Goal: Task Accomplishment & Management: Complete application form

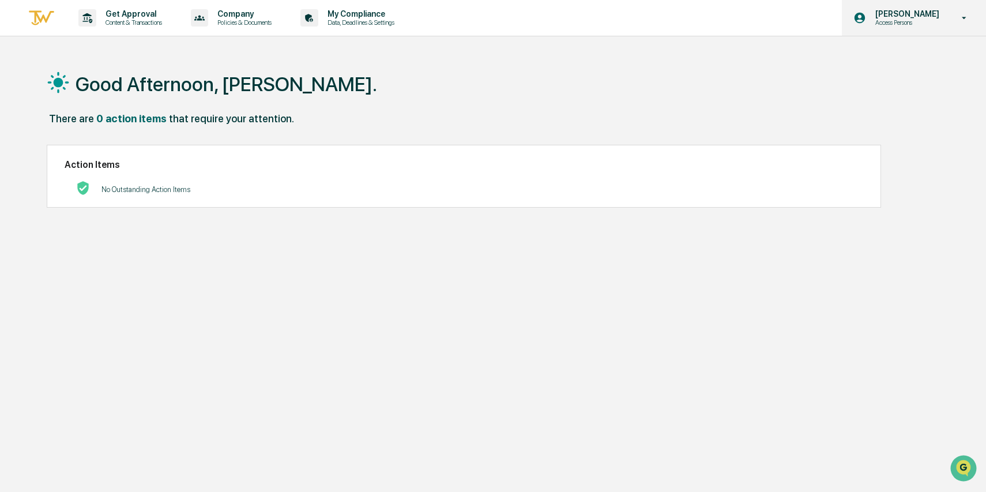
click at [933, 21] on p "Access Persons" at bounding box center [905, 22] width 79 height 8
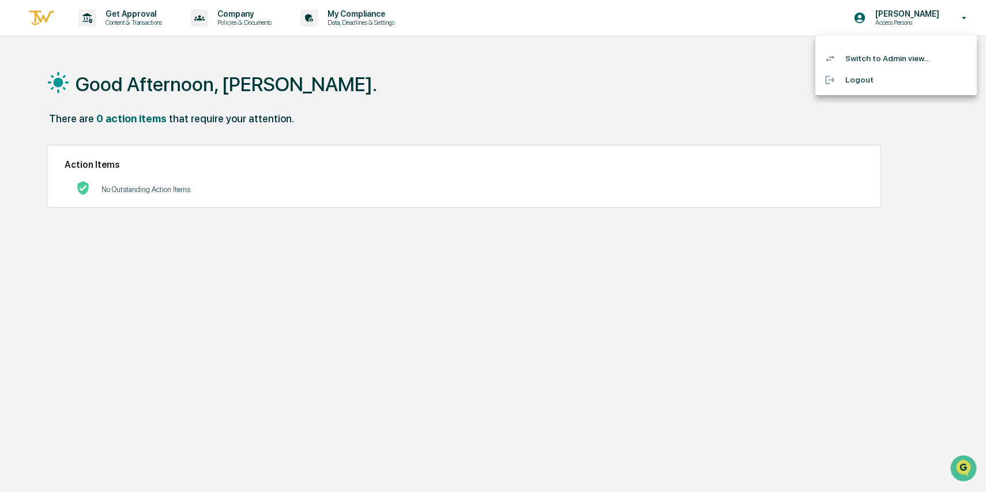
click at [380, 14] on div at bounding box center [493, 246] width 986 height 492
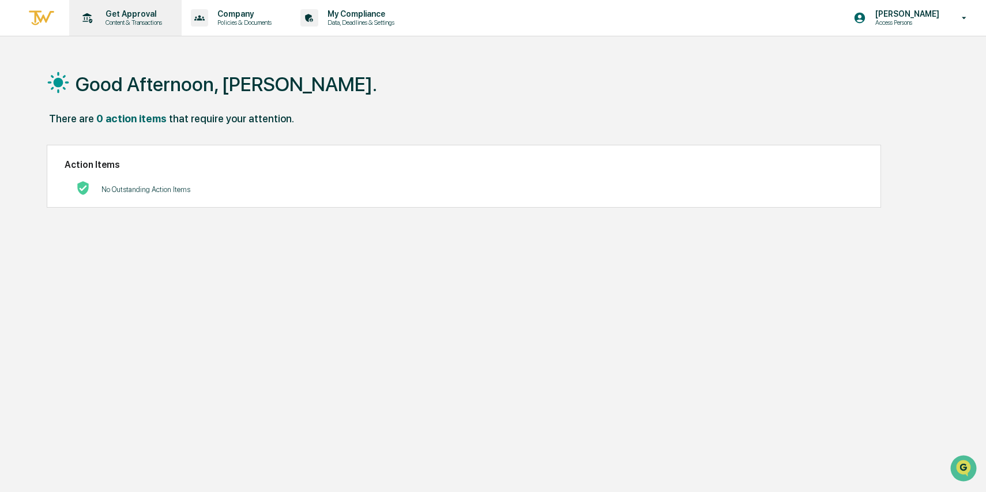
click at [142, 14] on p "Get Approval" at bounding box center [131, 13] width 71 height 9
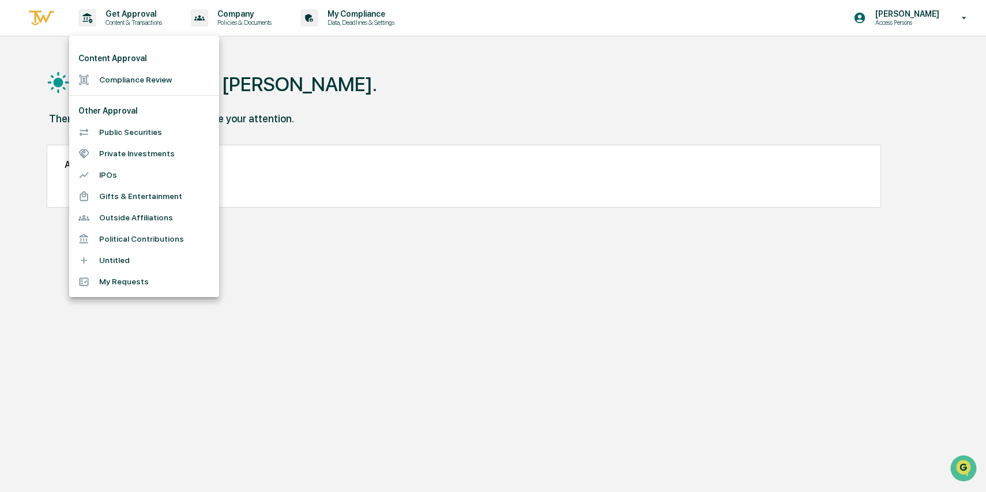
click at [135, 238] on li "Political Contributions" at bounding box center [144, 238] width 150 height 21
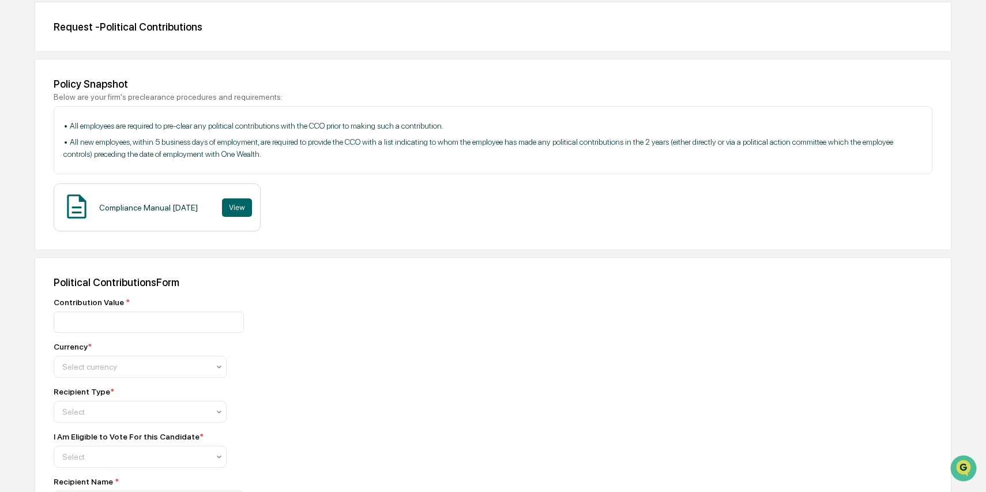
scroll to position [119, 0]
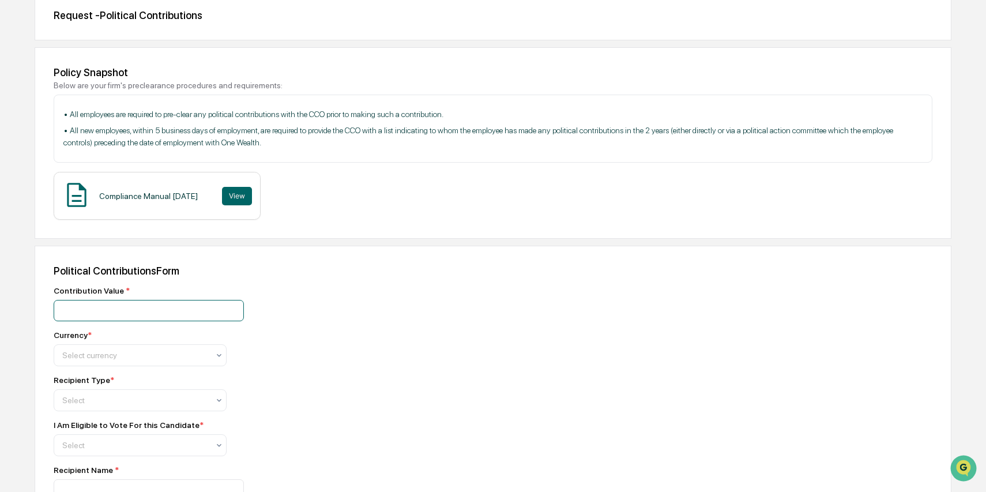
click at [100, 310] on input "number" at bounding box center [149, 310] width 190 height 21
type input "*****"
click at [137, 357] on div at bounding box center [135, 355] width 146 height 12
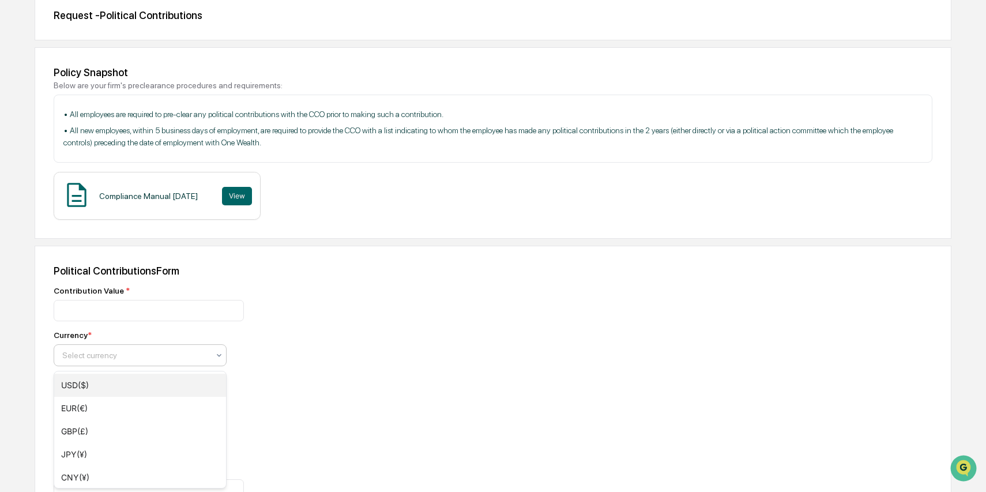
click at [108, 385] on div "USD($)" at bounding box center [140, 385] width 172 height 23
click at [353, 395] on div "Recipient Type * Select" at bounding box center [256, 393] width 404 height 36
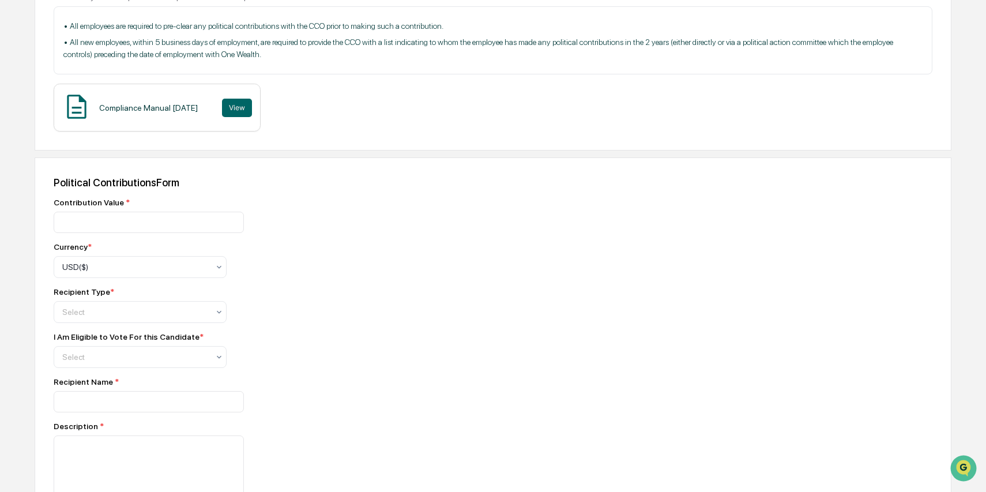
scroll to position [259, 0]
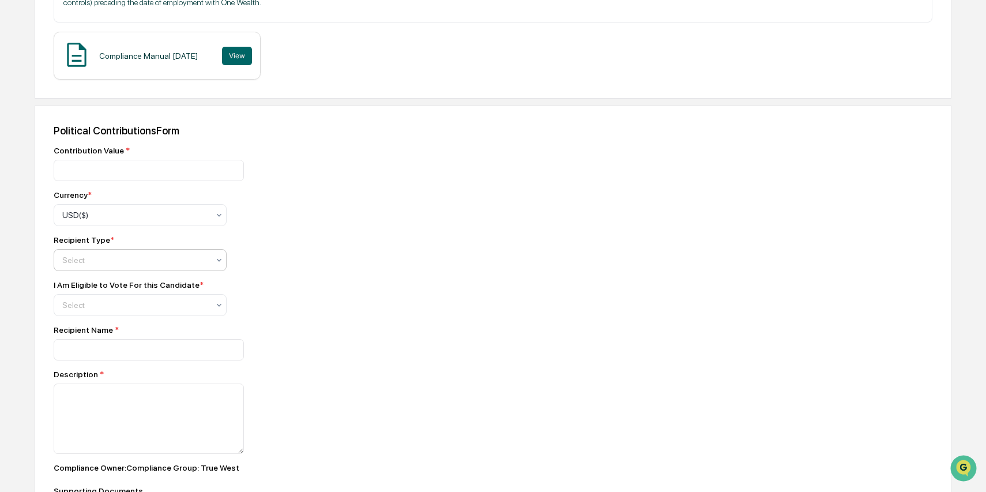
click at [128, 266] on div at bounding box center [135, 260] width 146 height 12
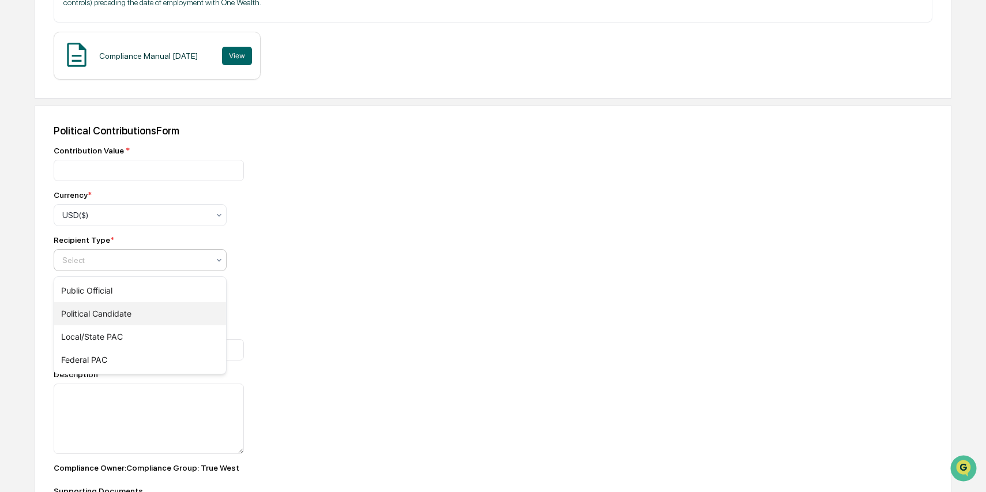
click at [126, 318] on div "Political Candidate" at bounding box center [140, 313] width 172 height 23
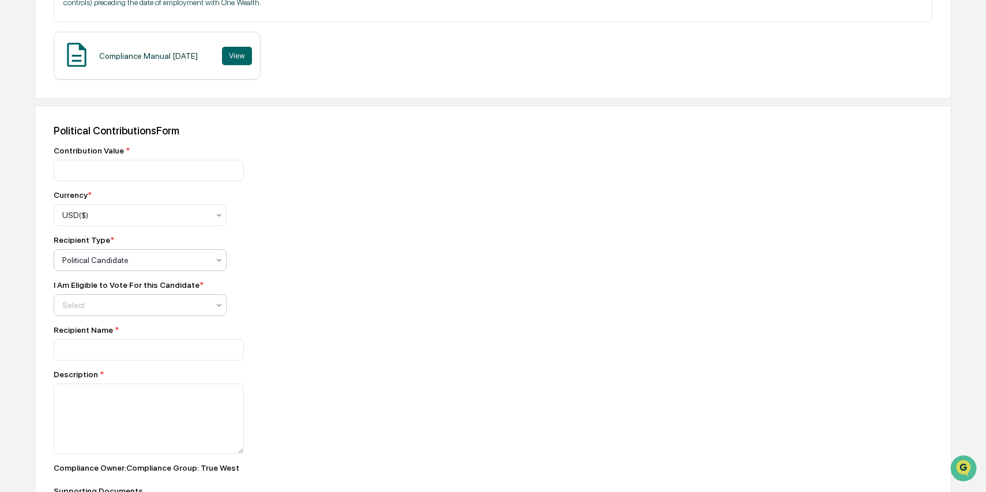
click at [93, 309] on div at bounding box center [135, 305] width 146 height 12
click at [81, 338] on div "Yes" at bounding box center [140, 335] width 172 height 23
click at [69, 351] on input at bounding box center [149, 349] width 190 height 21
type input "**********"
click at [64, 391] on textarea at bounding box center [149, 418] width 190 height 70
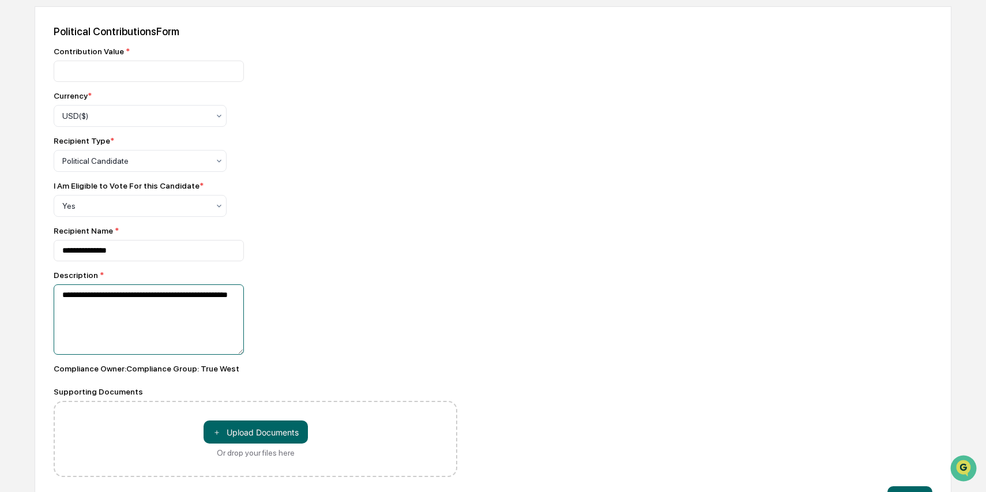
scroll to position [400, 0]
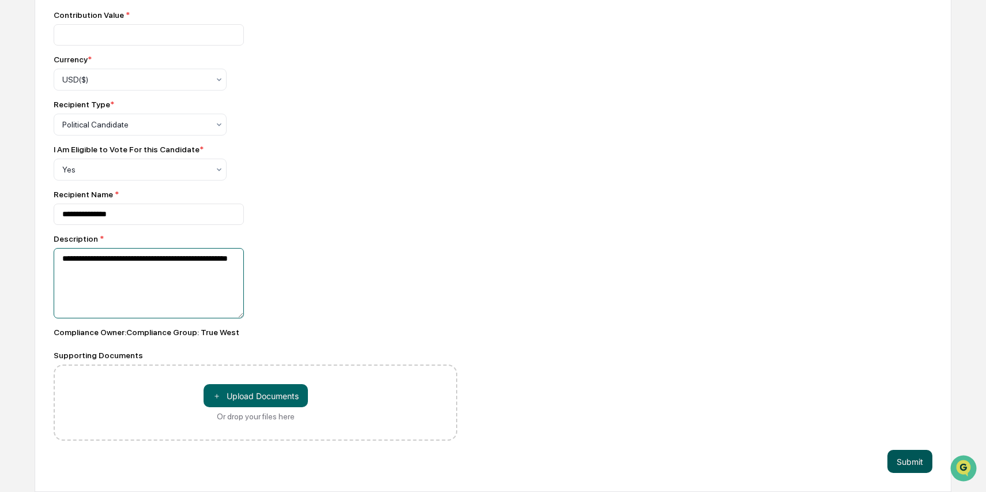
type textarea "**********"
click at [908, 457] on button "Submit" at bounding box center [909, 461] width 45 height 23
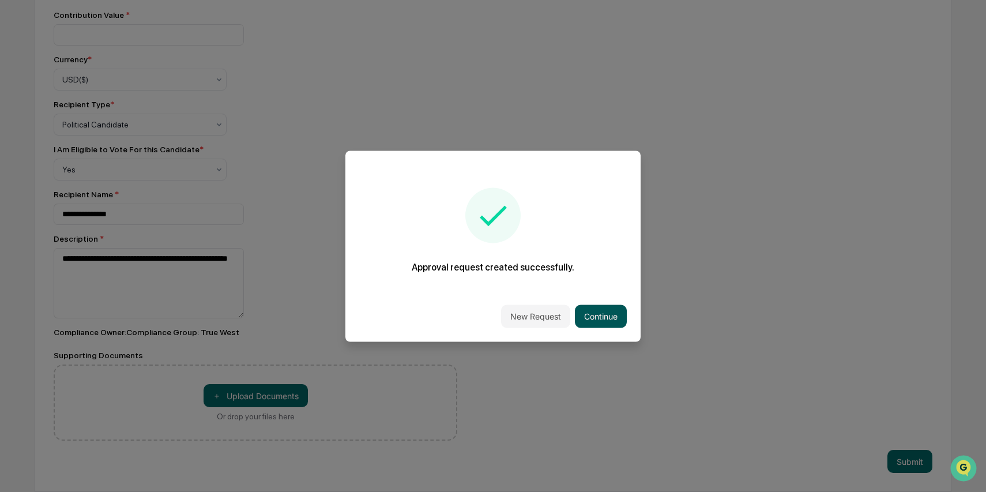
click at [604, 314] on button "Continue" at bounding box center [601, 315] width 52 height 23
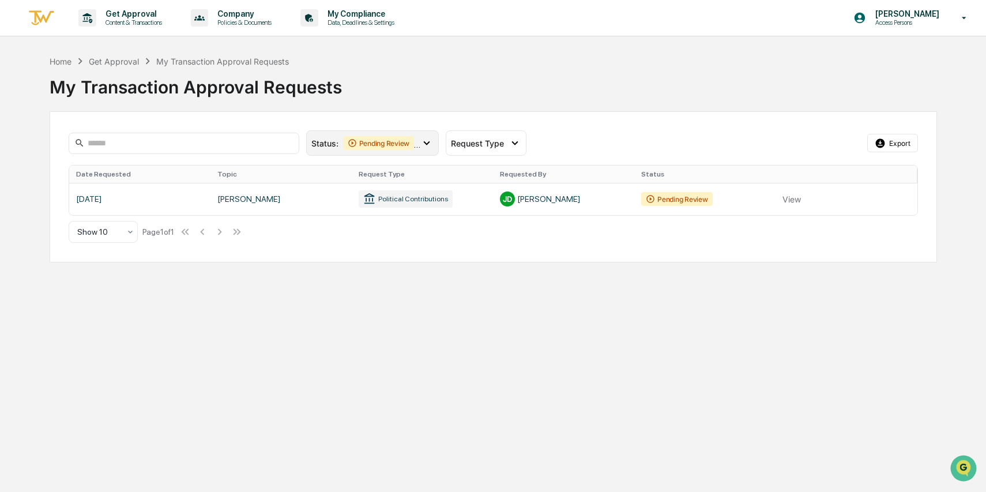
click at [430, 144] on icon at bounding box center [426, 143] width 13 height 13
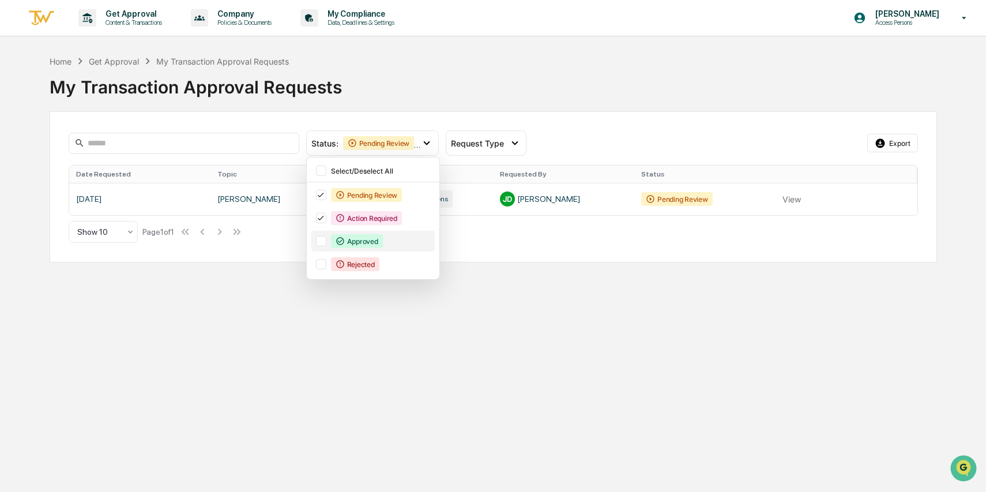
click at [321, 242] on div at bounding box center [321, 241] width 10 height 10
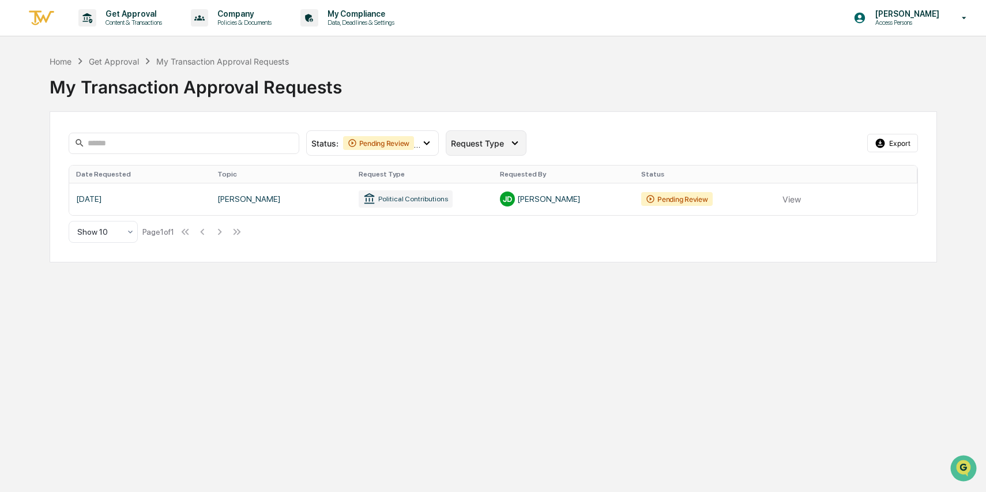
click at [514, 144] on icon at bounding box center [514, 143] width 6 height 4
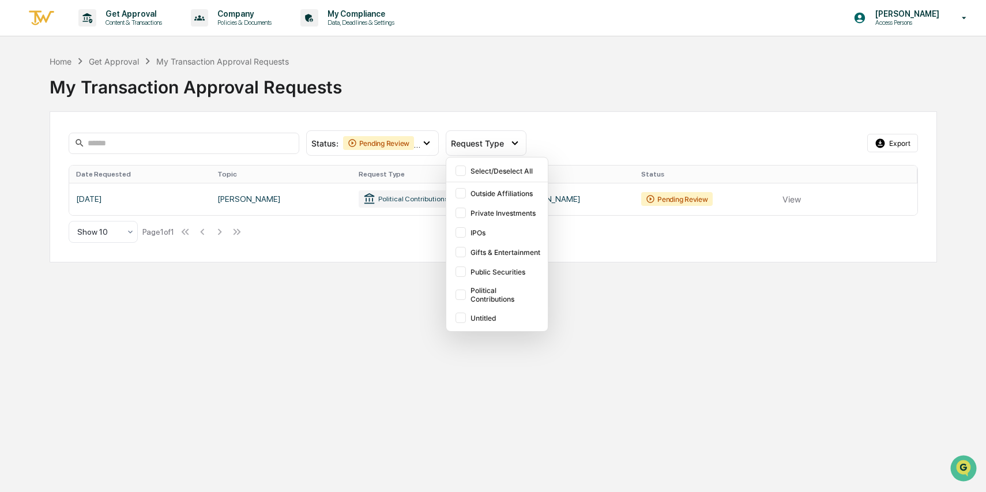
click at [579, 142] on div "Status : Pending Review Action Required Approved Select/Deselect All Pending Re…" at bounding box center [493, 142] width 849 height 25
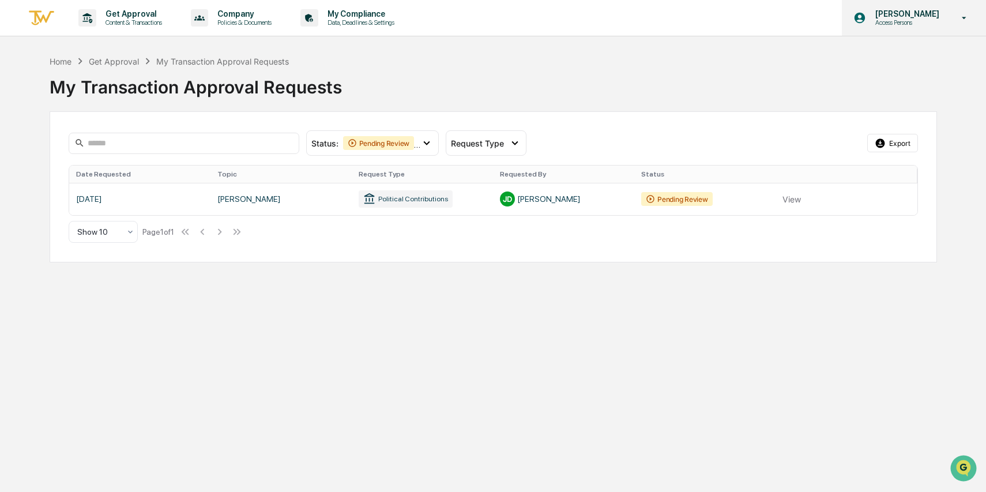
click at [954, 25] on div "[PERSON_NAME] Access Persons" at bounding box center [914, 18] width 144 height 36
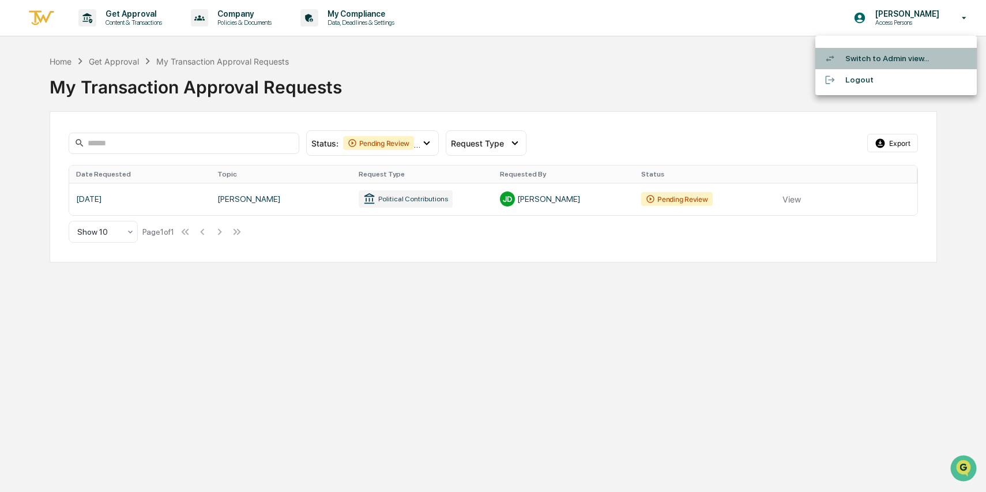
click at [887, 65] on li "Switch to Admin view..." at bounding box center [895, 58] width 161 height 21
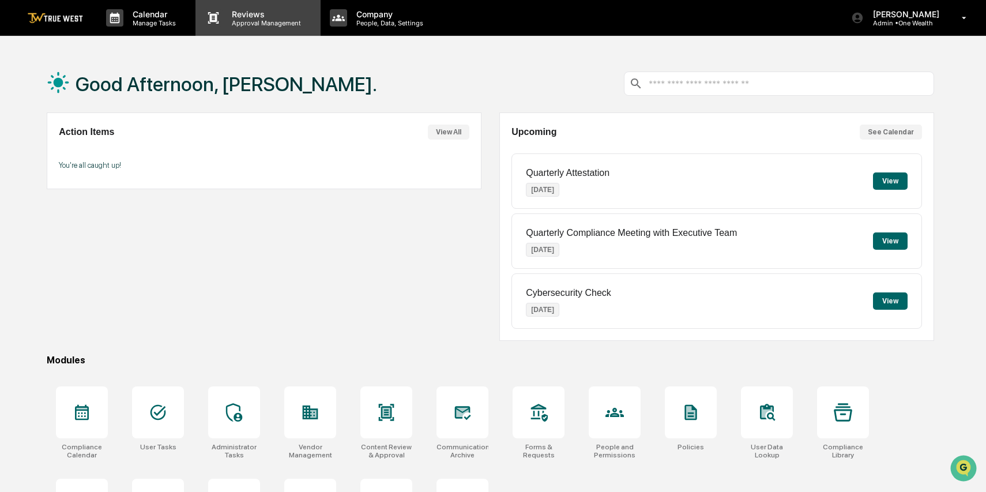
click at [243, 20] on p "Approval Management" at bounding box center [265, 23] width 84 height 8
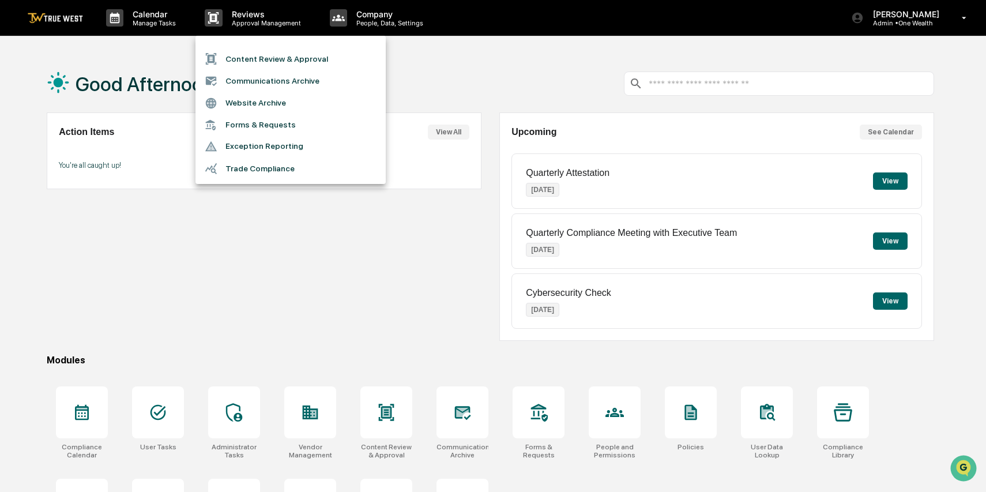
click at [392, 21] on div at bounding box center [493, 246] width 986 height 492
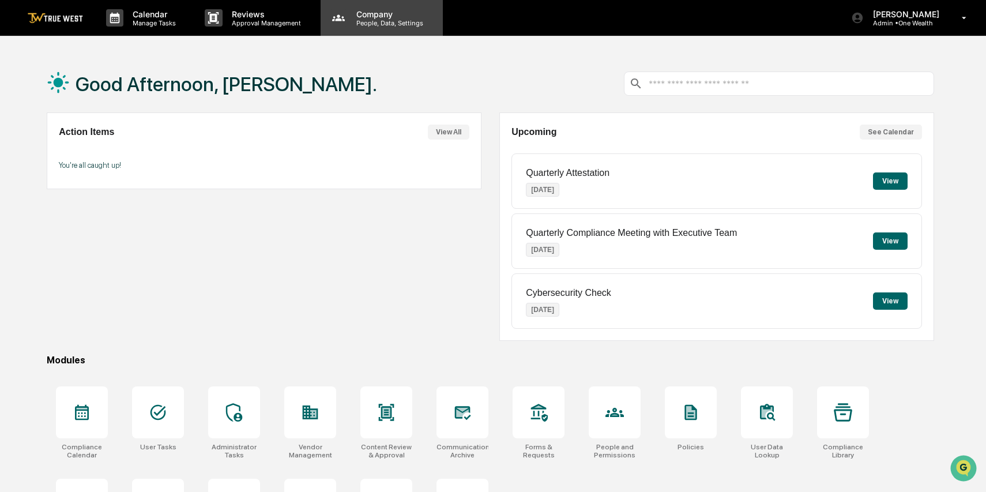
click at [370, 19] on p "People, Data, Settings" at bounding box center [388, 23] width 82 height 8
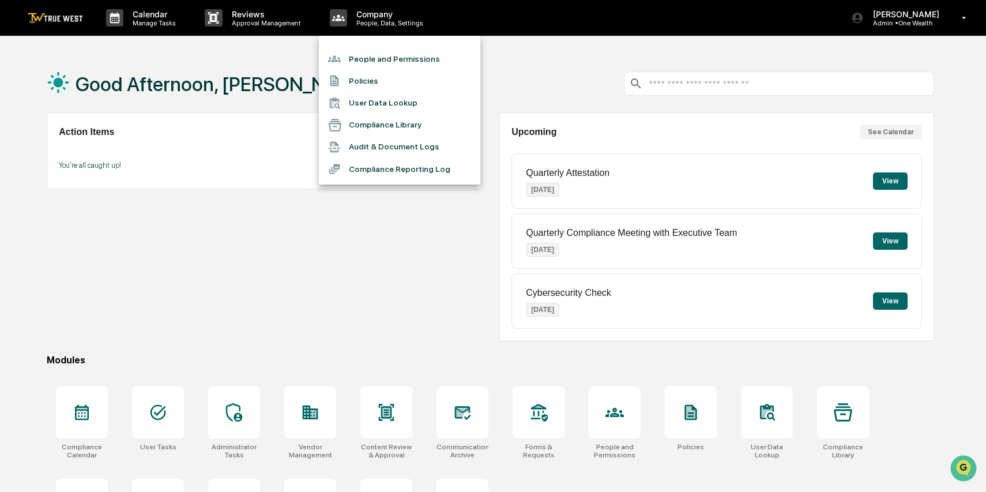
click at [284, 246] on div at bounding box center [493, 246] width 986 height 492
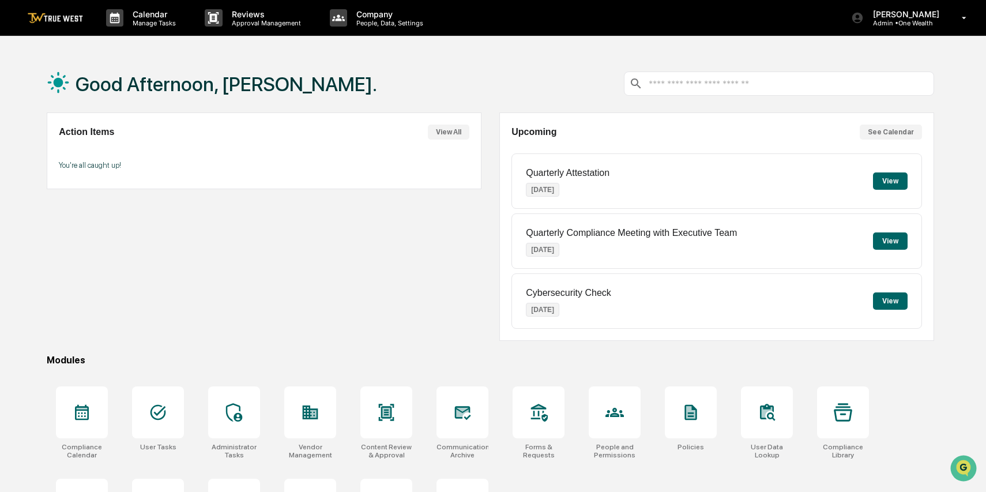
scroll to position [67, 0]
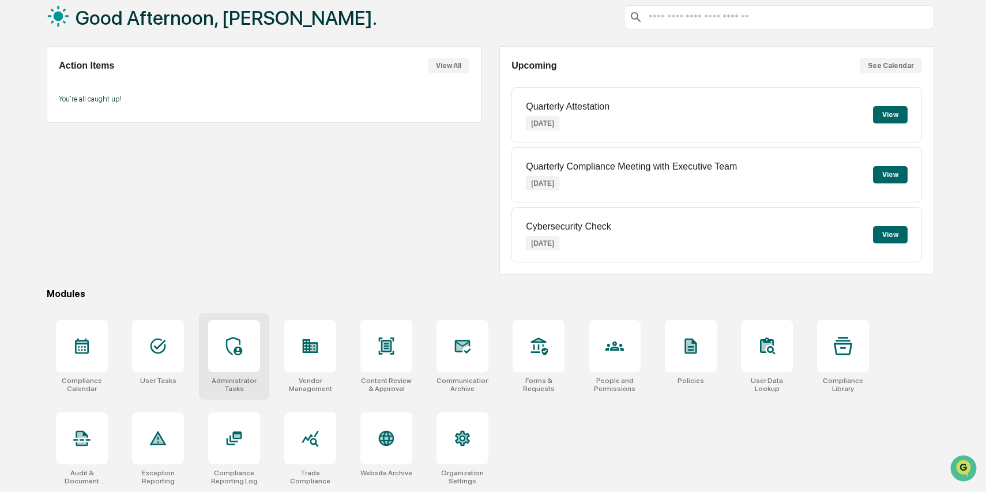
click at [230, 344] on icon at bounding box center [234, 346] width 18 height 18
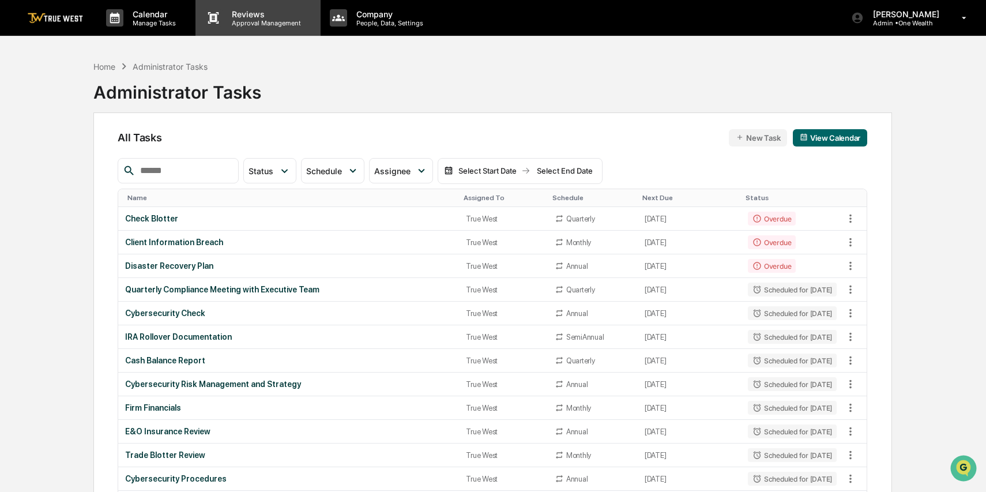
click at [248, 20] on p "Approval Management" at bounding box center [265, 23] width 84 height 8
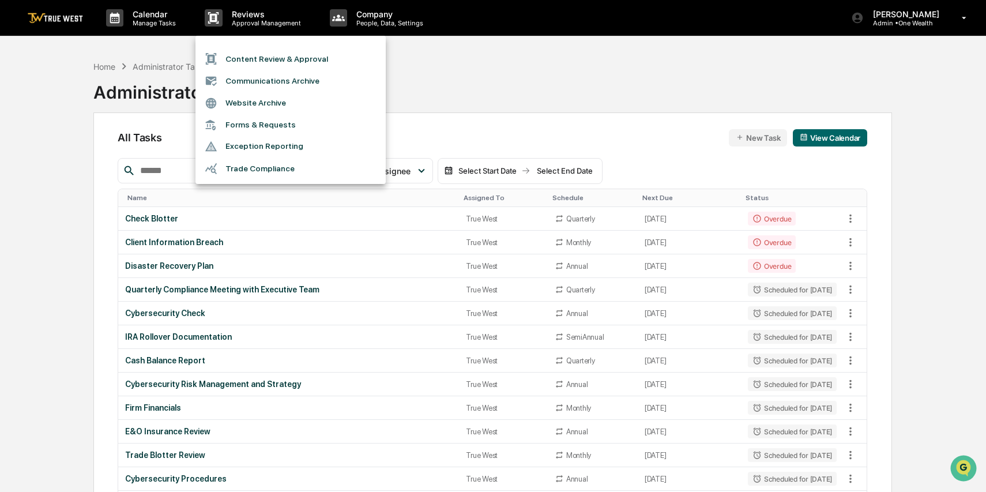
click at [250, 127] on li "Forms & Requests" at bounding box center [290, 124] width 190 height 21
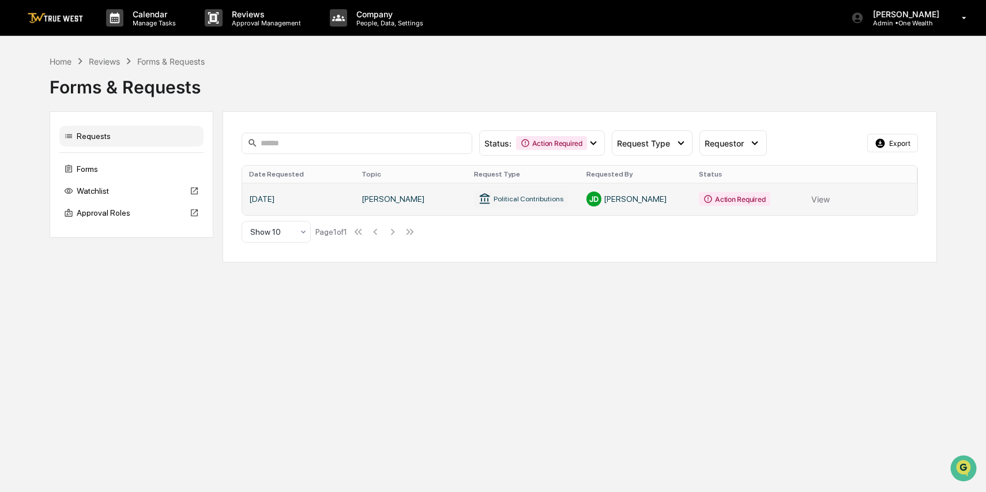
click at [747, 198] on link at bounding box center [579, 199] width 675 height 32
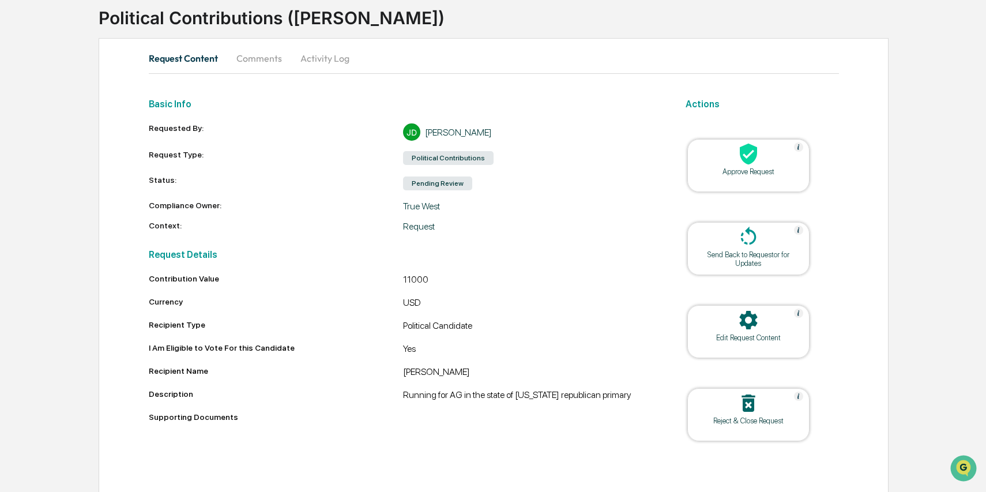
scroll to position [76, 0]
click at [749, 163] on icon at bounding box center [748, 152] width 17 height 21
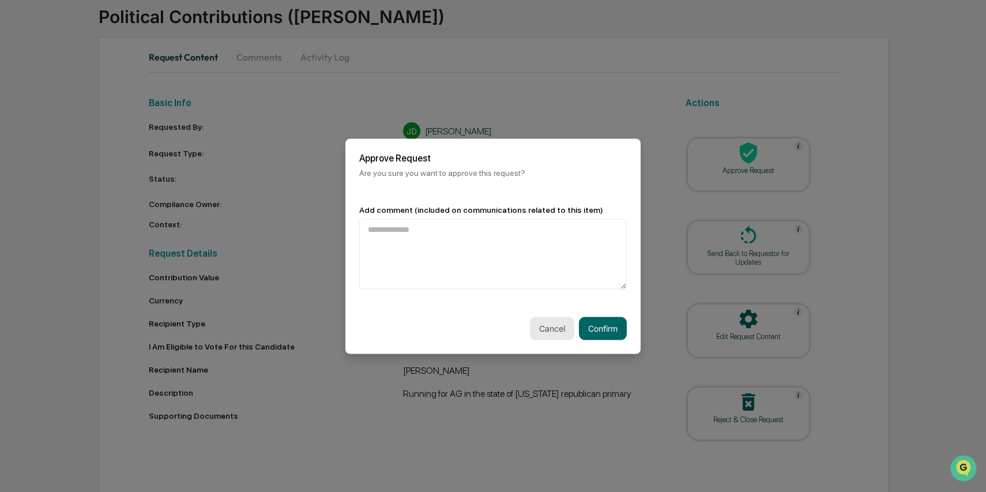
click at [556, 325] on button "Cancel" at bounding box center [552, 328] width 44 height 23
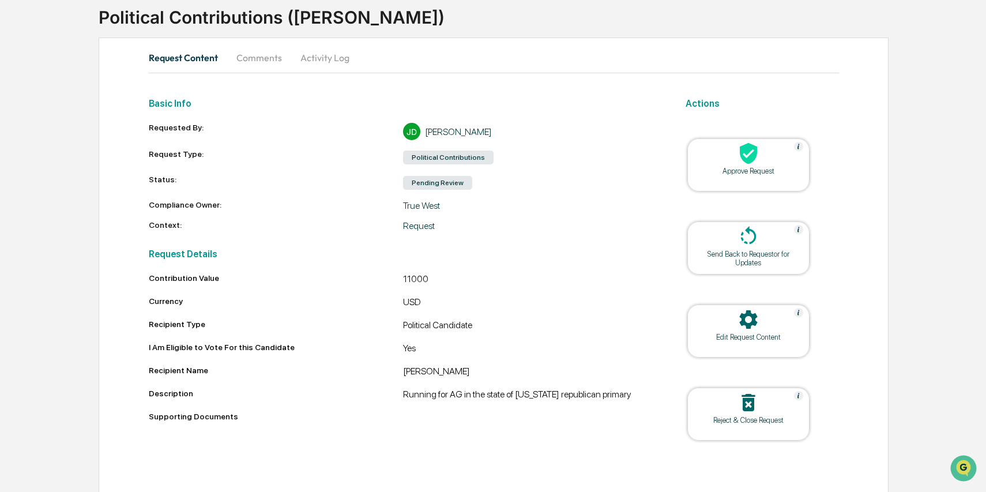
scroll to position [0, 0]
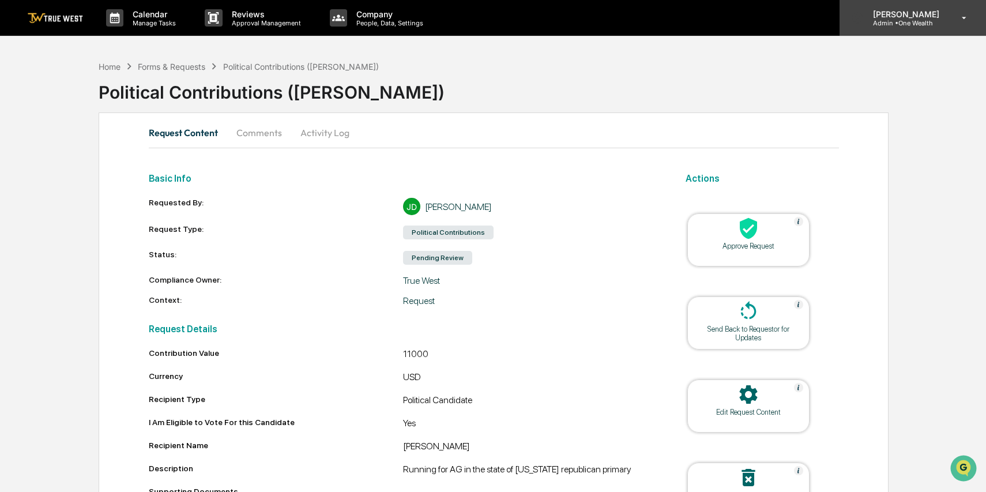
click at [943, 22] on p "Admin • One Wealth" at bounding box center [904, 23] width 81 height 8
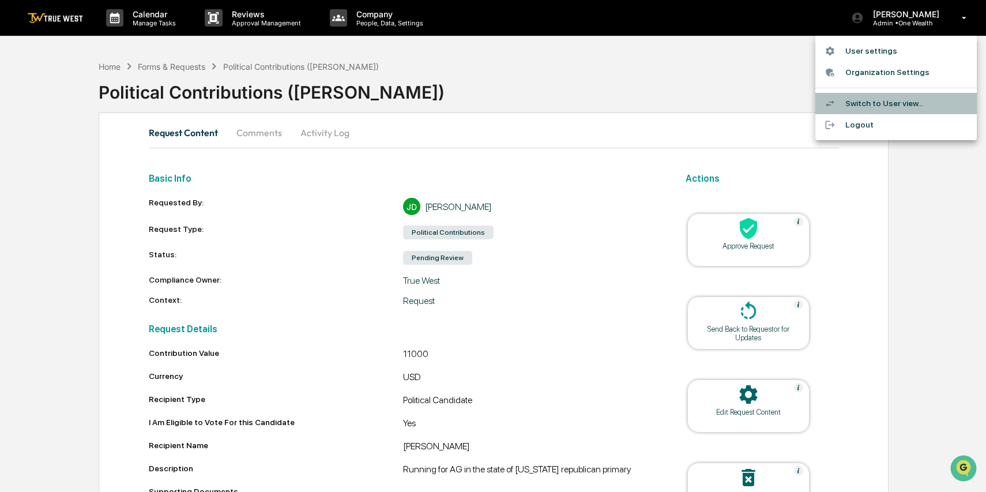
click at [884, 101] on li "Switch to User view..." at bounding box center [895, 103] width 161 height 21
